Goal: Task Accomplishment & Management: Use online tool/utility

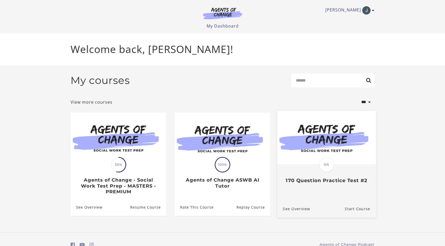
click at [317, 187] on link "Translation missing: en.liquid.partials.dashboard_course_card.progress_descript…" at bounding box center [326, 149] width 99 height 77
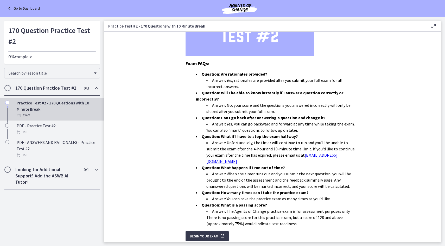
scroll to position [121, 0]
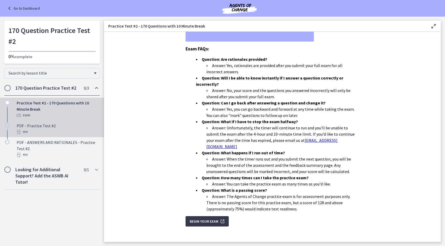
click at [43, 130] on div "PDF" at bounding box center [57, 132] width 81 height 6
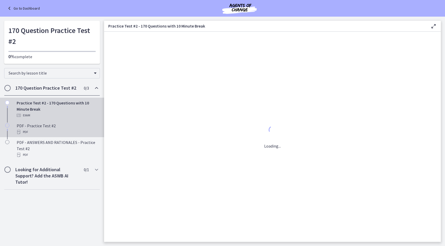
scroll to position [0, 0]
click at [54, 109] on div "Practice Test #2 - 170 Questions with 10 Minute Break Exam" at bounding box center [57, 109] width 81 height 19
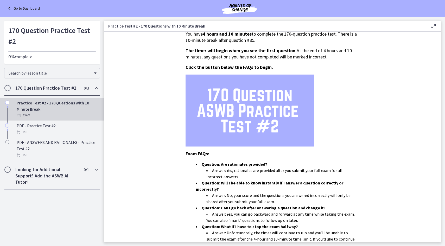
scroll to position [121, 0]
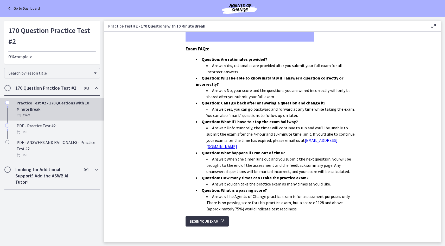
click at [209, 219] on span "Begin Your Exam" at bounding box center [204, 222] width 29 height 6
